Goal: Task Accomplishment & Management: Use online tool/utility

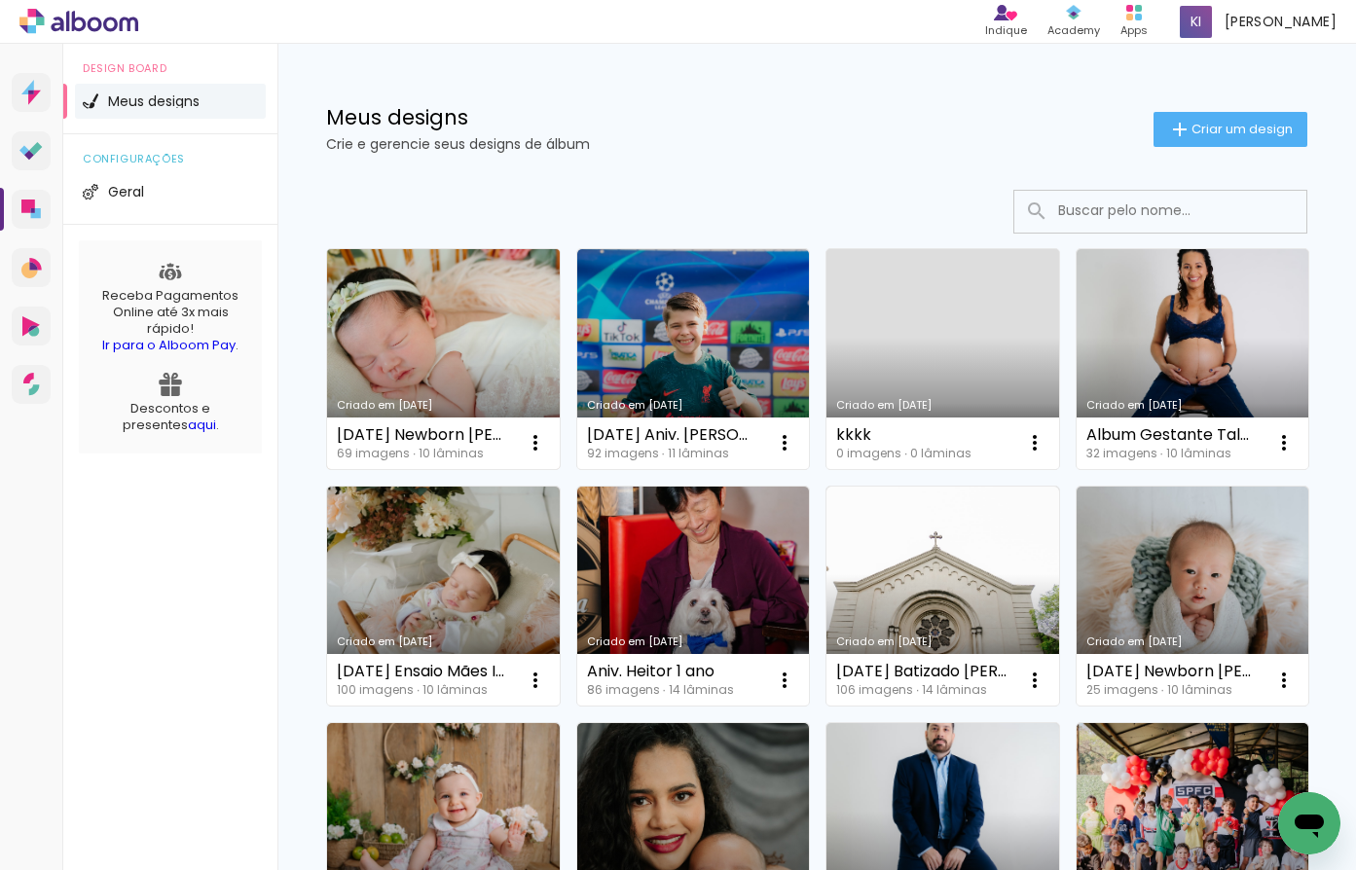
click at [475, 311] on link "Criado em [DATE]" at bounding box center [443, 359] width 233 height 220
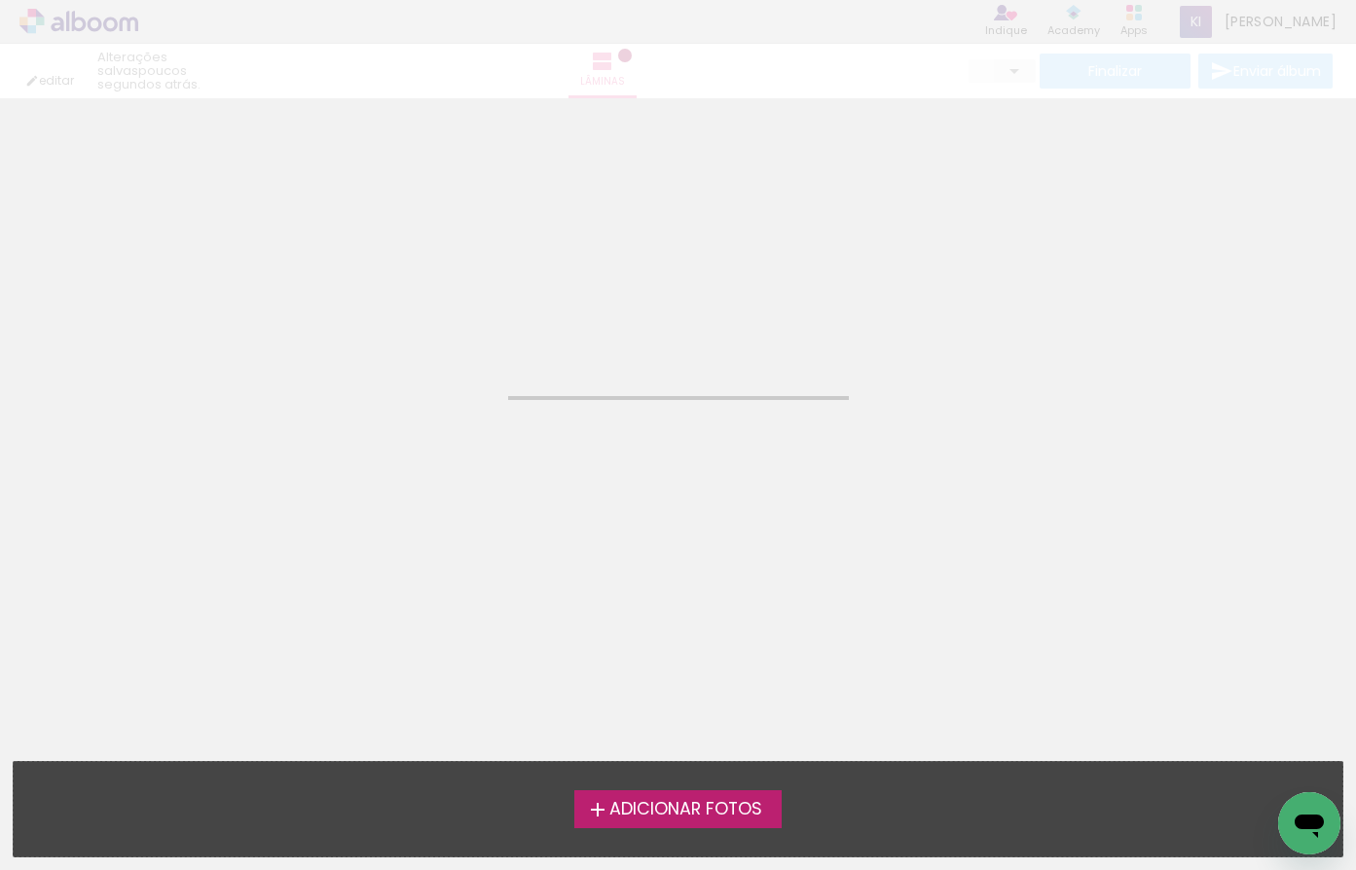
click at [475, 311] on neon-animated-pages "Confirmar Cancelar" at bounding box center [678, 484] width 1356 height 772
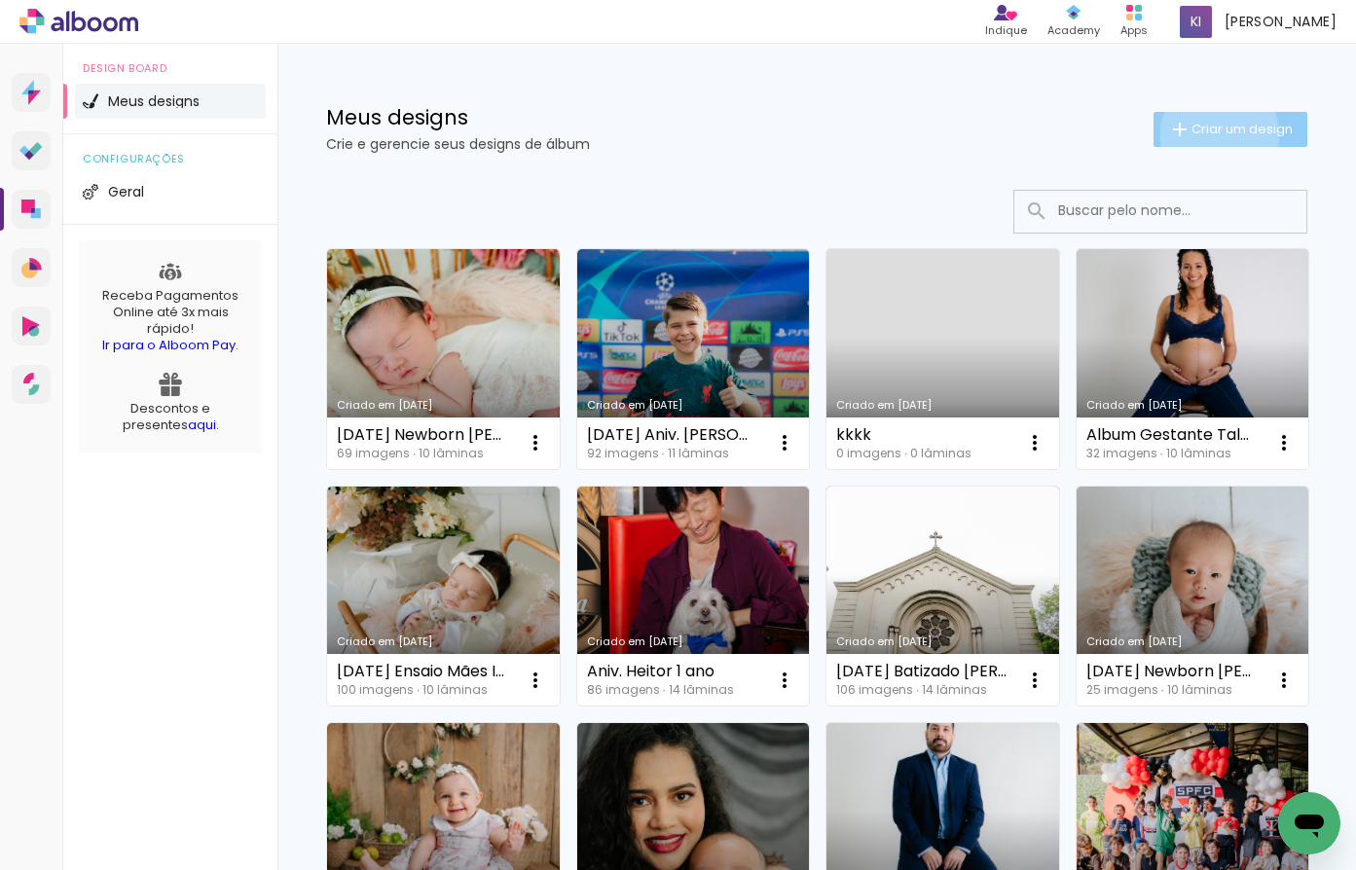
click at [1201, 134] on span "Criar um design" at bounding box center [1241, 129] width 101 height 13
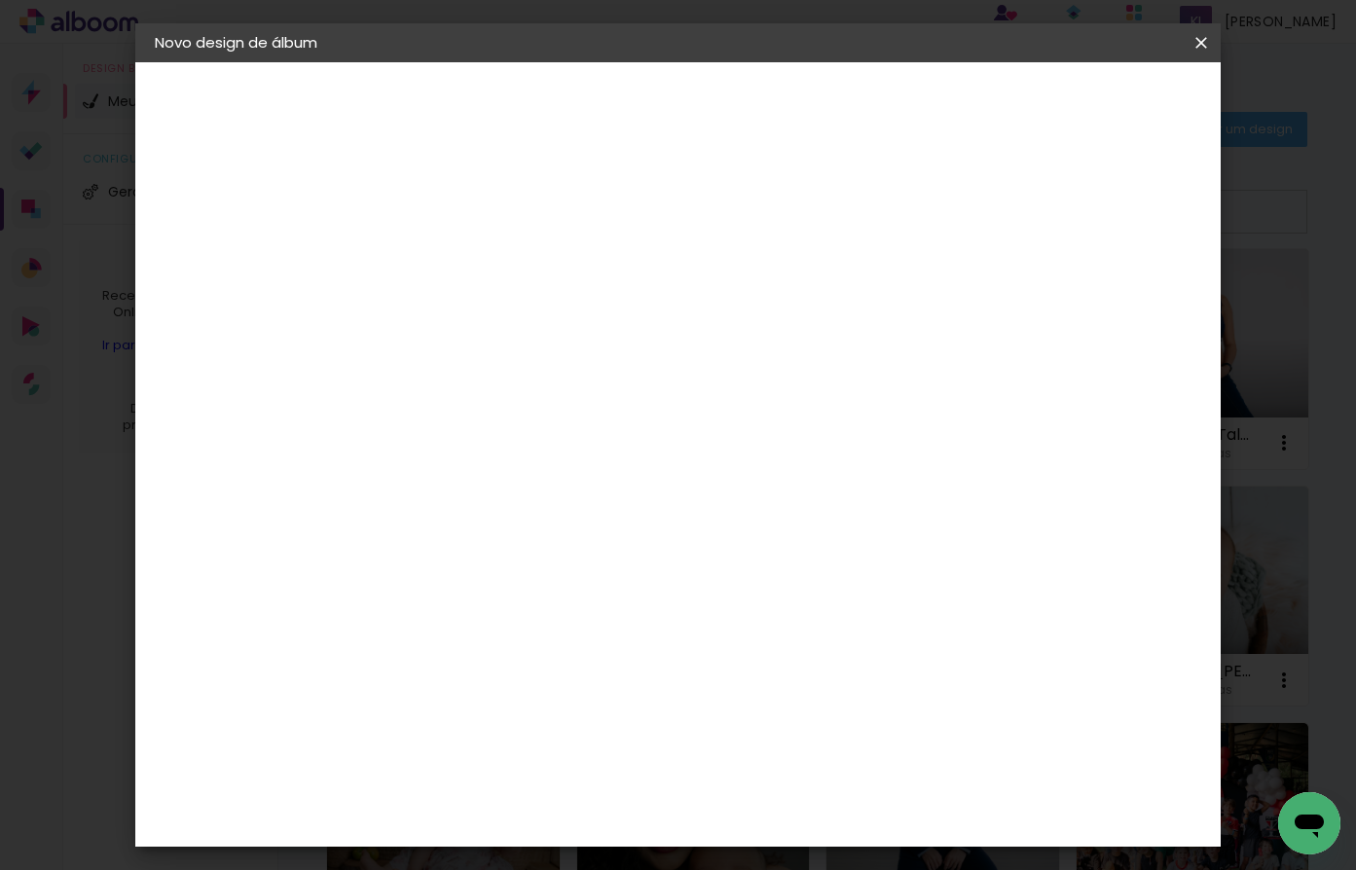
click at [473, 268] on input at bounding box center [473, 261] width 0 height 30
type input "[PERSON_NAME]"
type paper-input "[PERSON_NAME]"
click at [673, 115] on paper-button "Avançar" at bounding box center [624, 103] width 95 height 33
click at [521, 649] on div "AlfaFotoBook" at bounding box center [511, 652] width 103 height 16
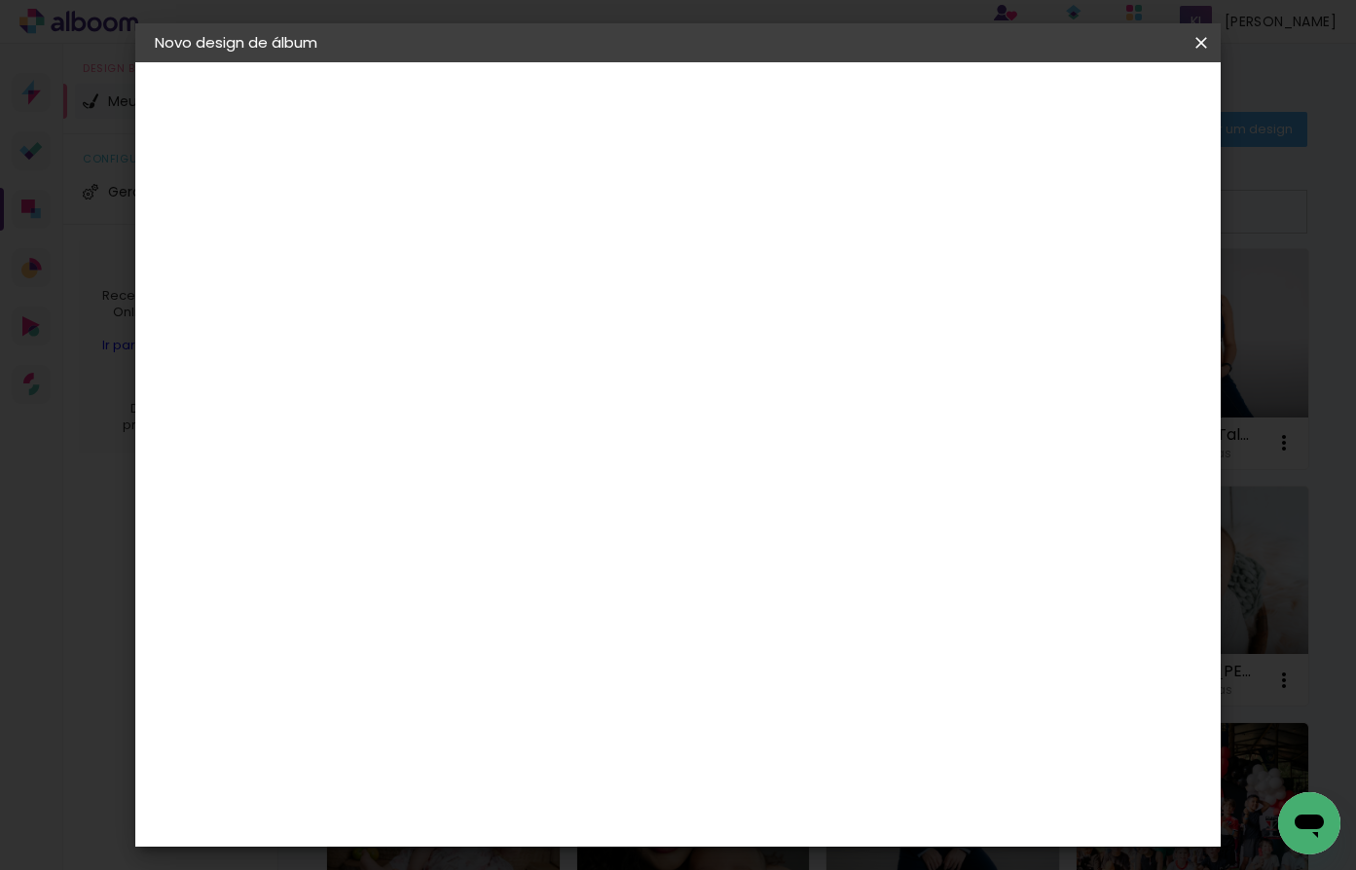
click at [838, 298] on paper-item "Tamanho Livre" at bounding box center [744, 295] width 187 height 43
click at [480, 659] on div "AlfaFotoBook" at bounding box center [511, 652] width 103 height 16
click at [0, 0] on slot "Avançar" at bounding box center [0, 0] width 0 height 0
click at [1199, 47] on iron-icon at bounding box center [1200, 42] width 23 height 19
